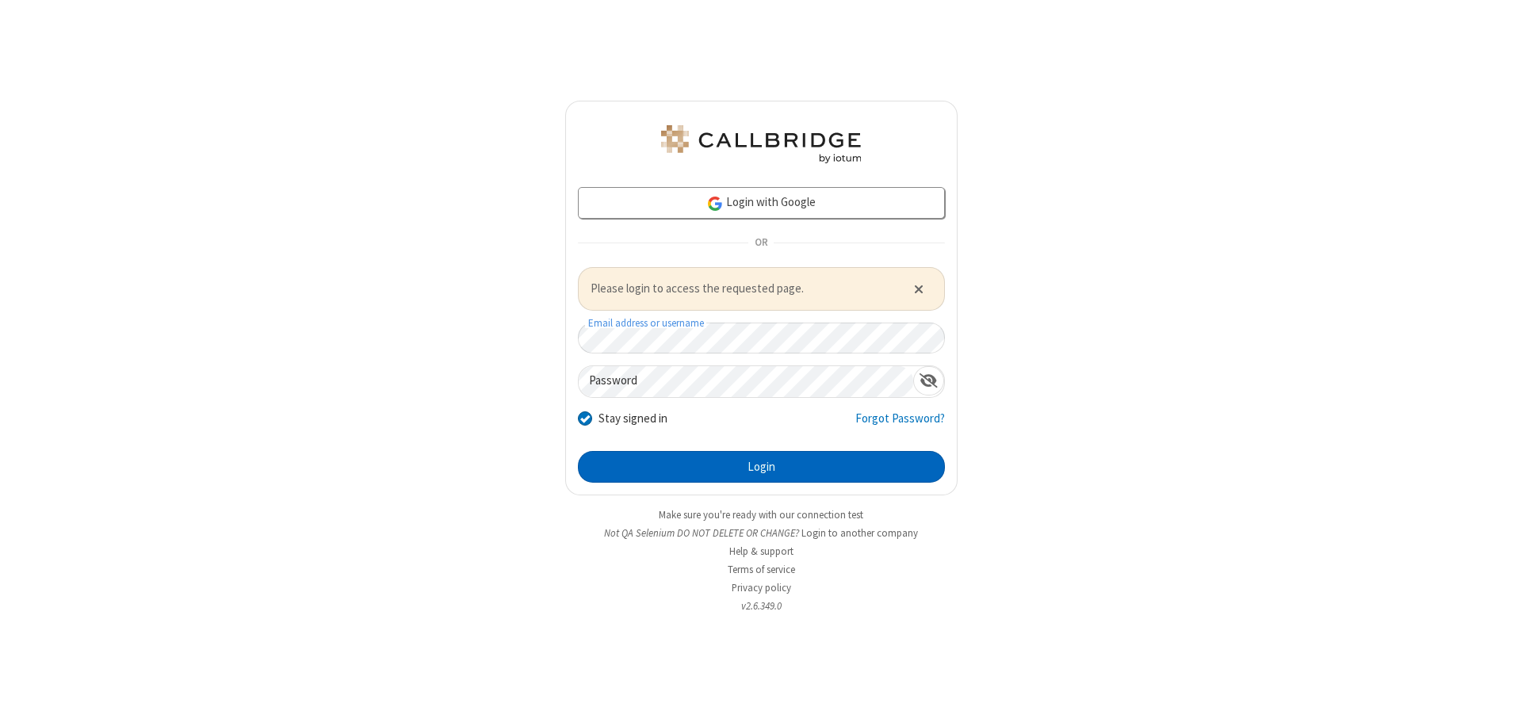
click at [761, 466] on button "Login" at bounding box center [761, 467] width 367 height 32
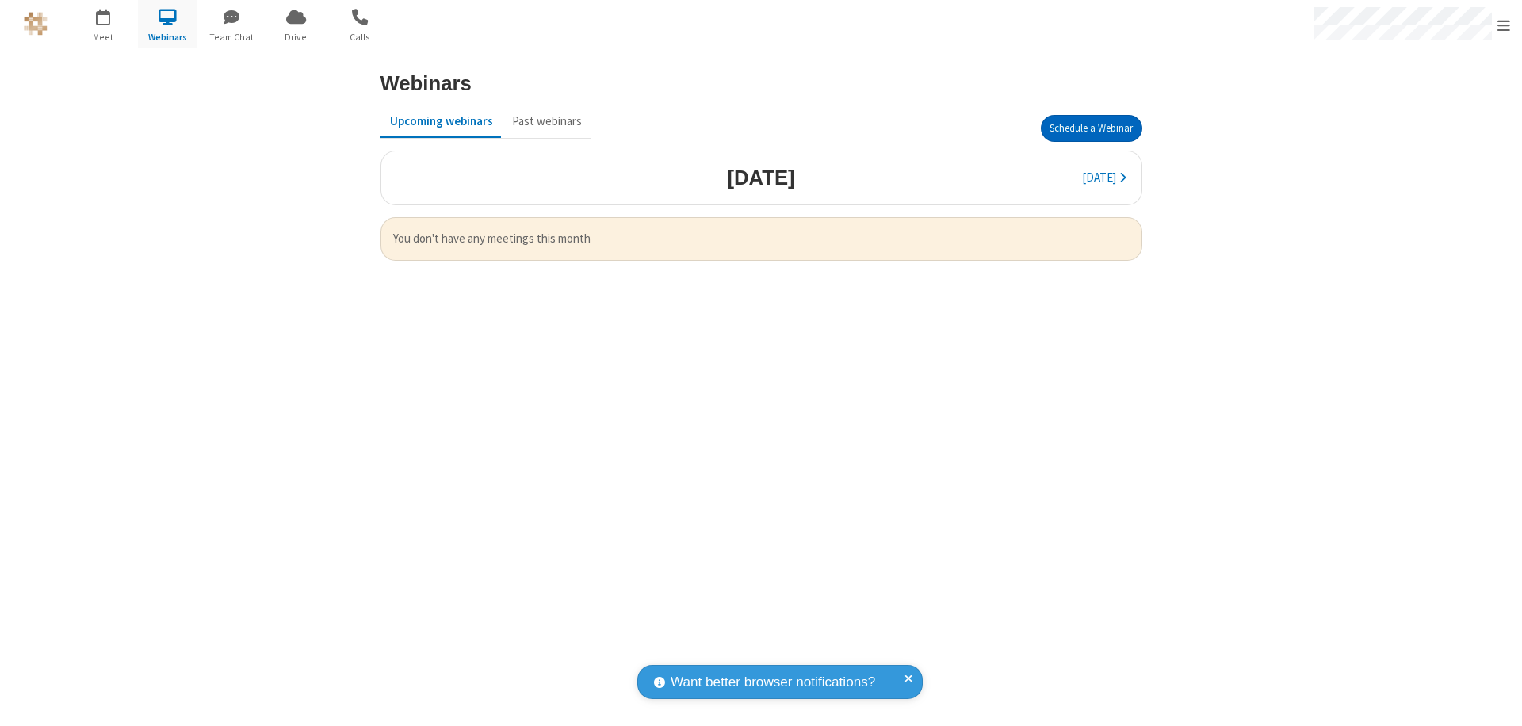
click at [1091, 128] on button "Schedule a Webinar" at bounding box center [1091, 128] width 101 height 27
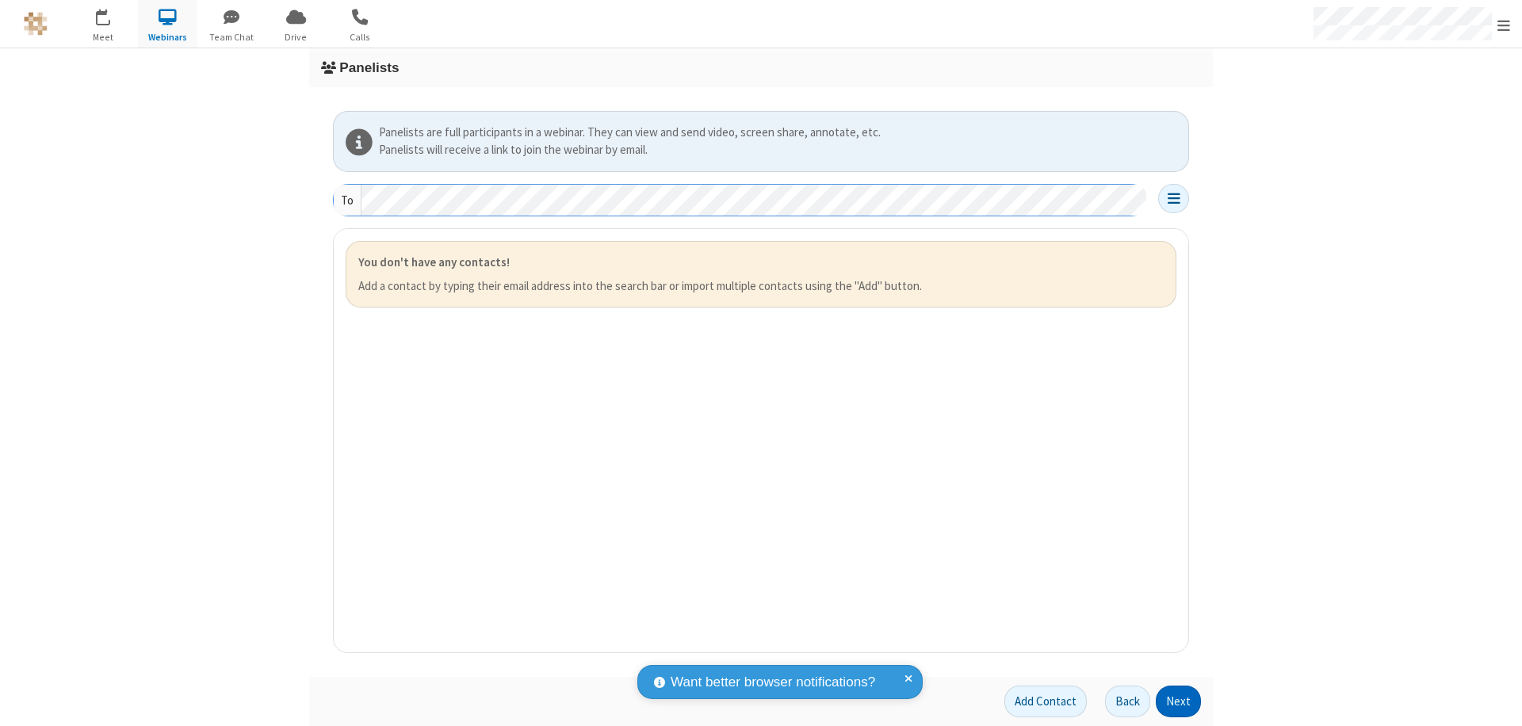
click at [1179, 701] on button "Next" at bounding box center [1178, 702] width 45 height 32
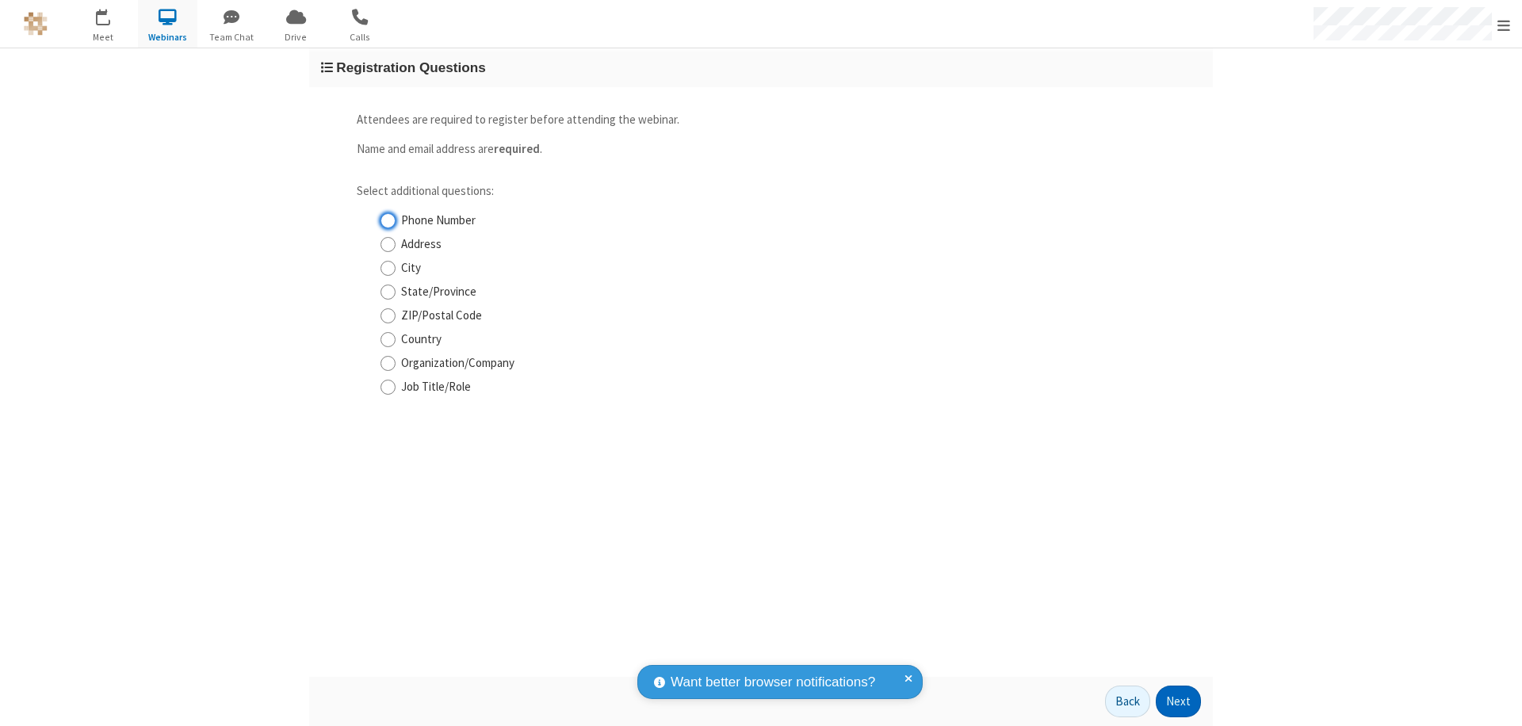
click at [388, 220] on input "Phone Number" at bounding box center [387, 220] width 15 height 17
checkbox input "true"
click at [1179, 701] on button "Next" at bounding box center [1178, 702] width 45 height 32
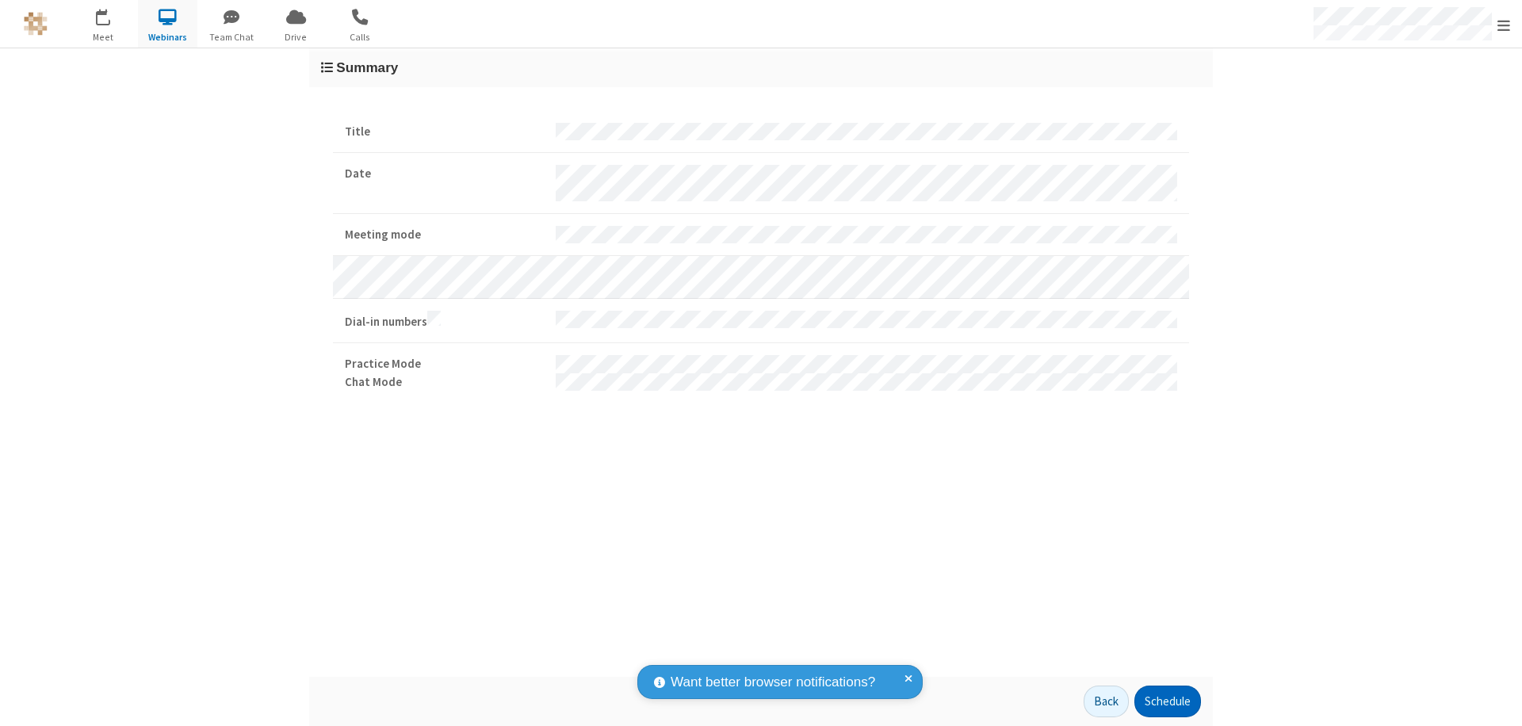
click at [1167, 701] on button "Schedule" at bounding box center [1167, 702] width 67 height 32
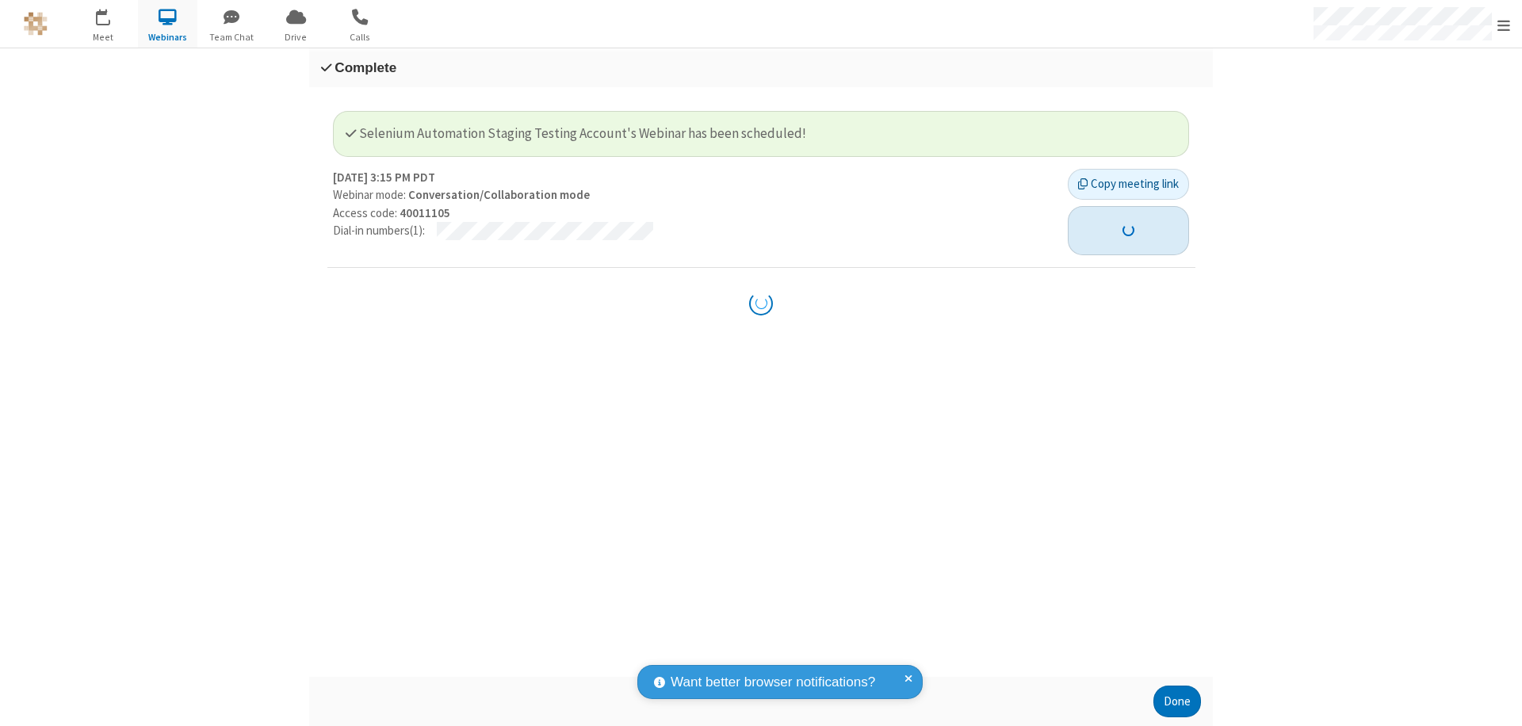
click at [1119, 221] on button "button" at bounding box center [1128, 230] width 121 height 49
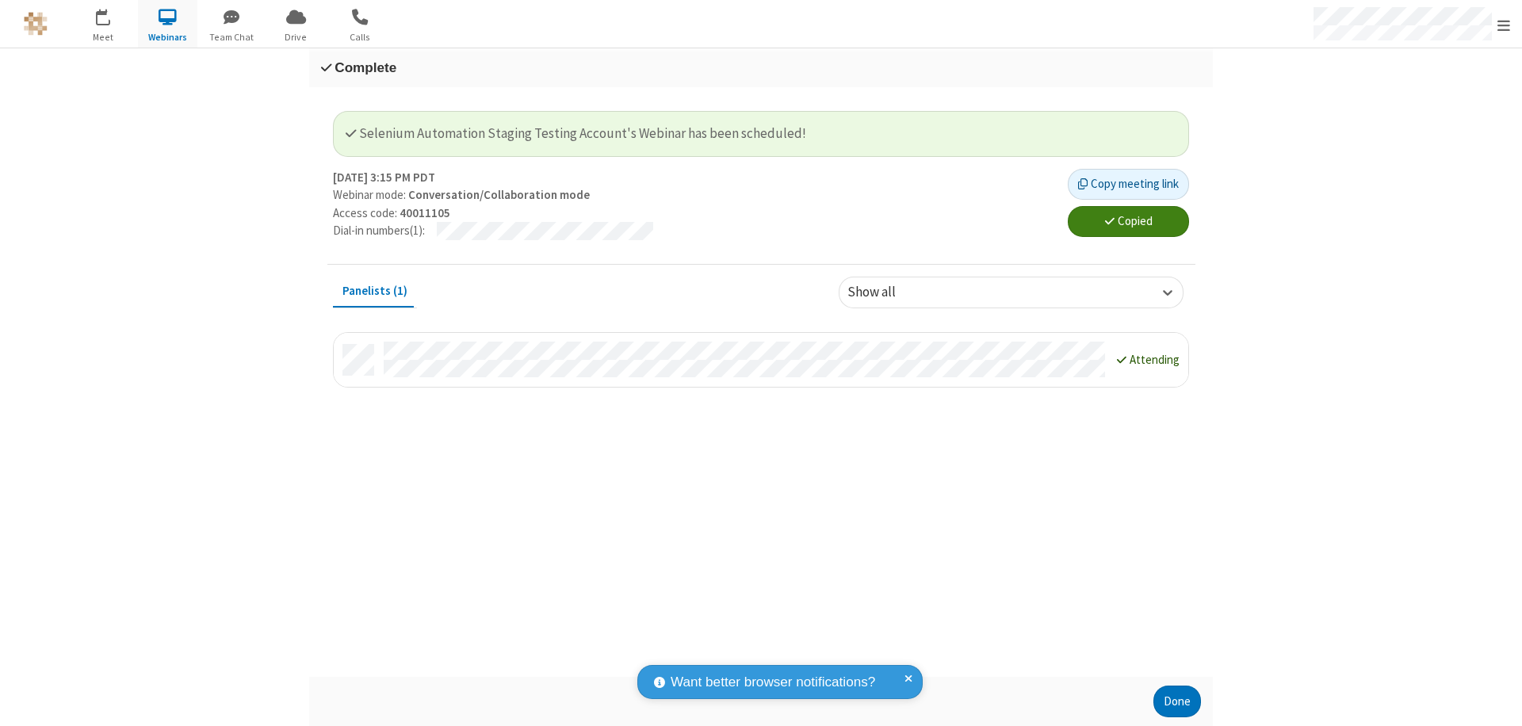
click at [1177, 701] on button "Done" at bounding box center [1177, 702] width 48 height 32
